Goal: Navigation & Orientation: Find specific page/section

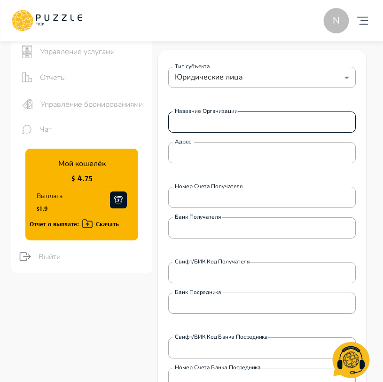
scroll to position [87, 0]
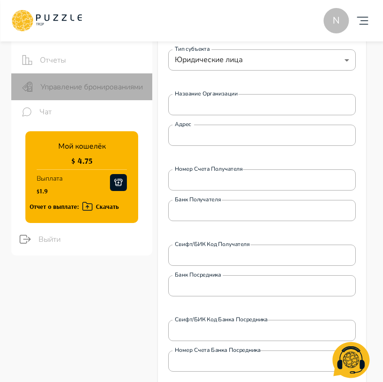
click at [73, 83] on span "Управление бронированиями" at bounding box center [92, 86] width 104 height 11
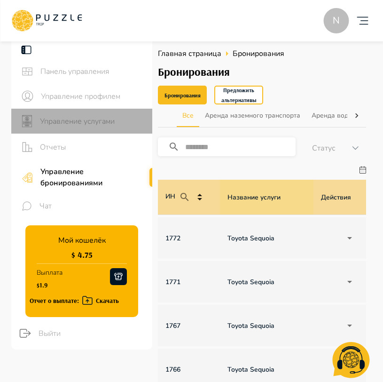
click at [71, 116] on span "Управление услугами" at bounding box center [92, 121] width 105 height 11
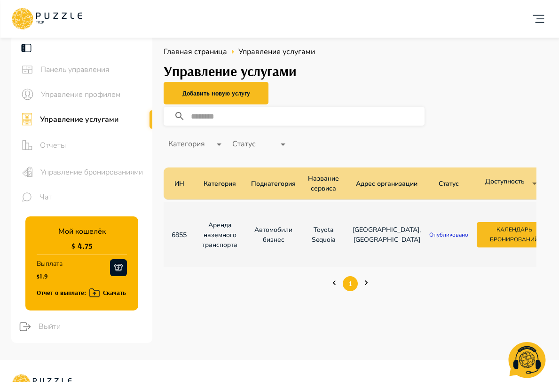
click at [77, 23] on icon at bounding box center [46, 19] width 71 height 24
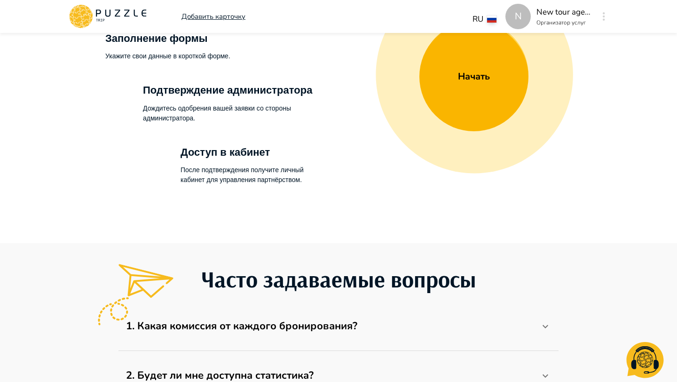
scroll to position [971, 0]
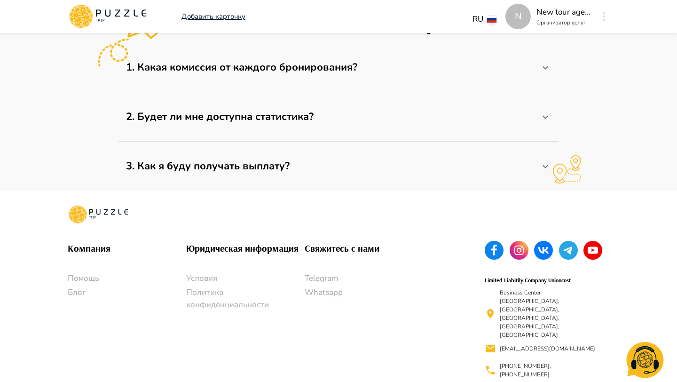
click at [544, 174] on div at bounding box center [567, 170] width 88 height 30
click at [544, 169] on div at bounding box center [567, 170] width 88 height 30
click at [544, 114] on icon at bounding box center [545, 116] width 11 height 11
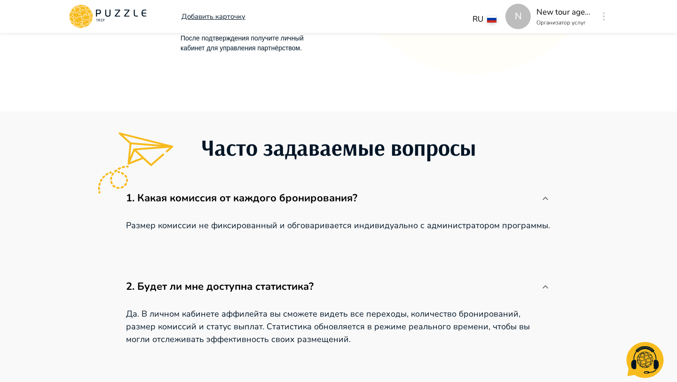
scroll to position [813, 0]
